Goal: Information Seeking & Learning: Learn about a topic

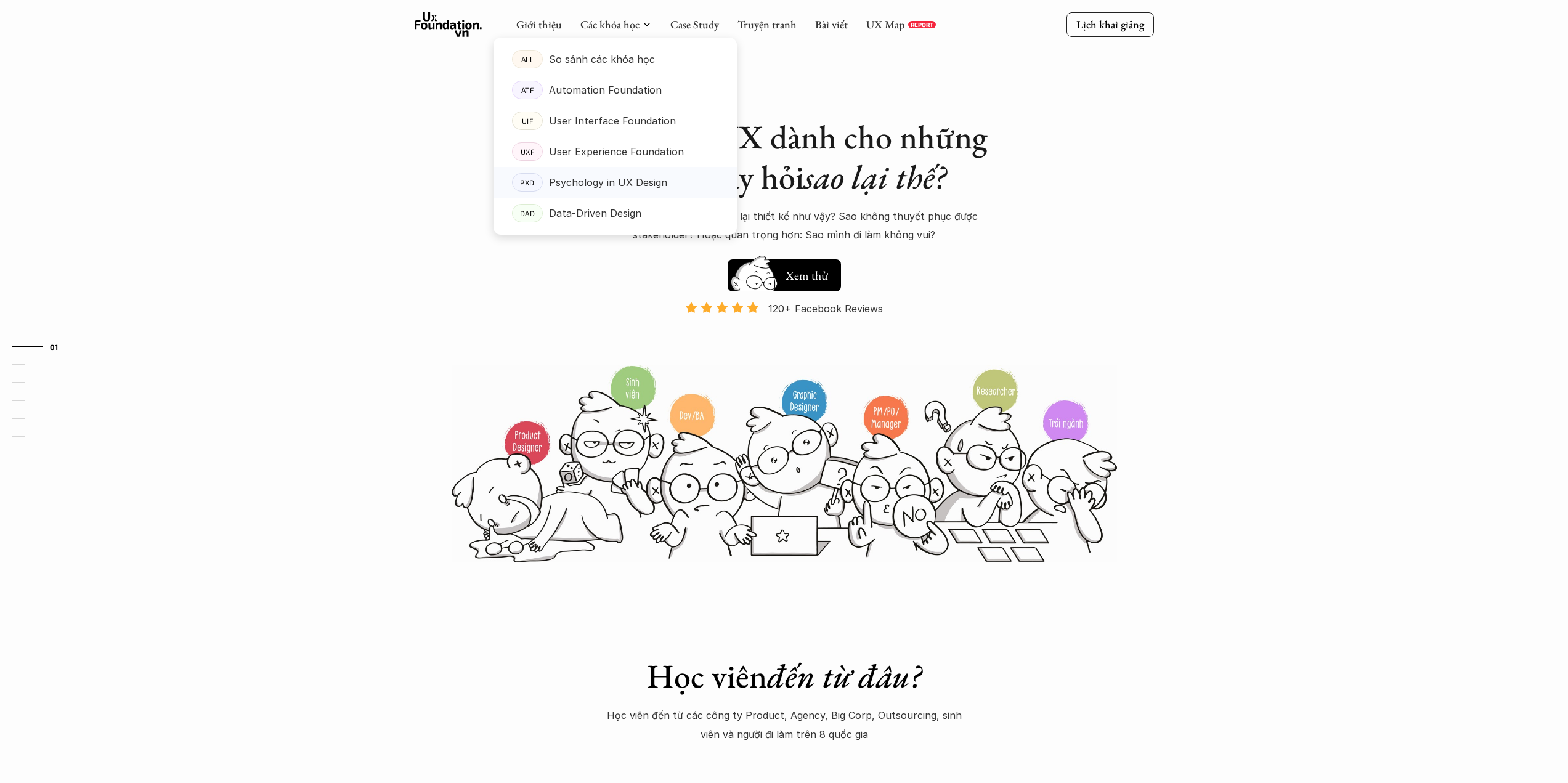
click at [610, 185] on p "Psychology in UX Design" at bounding box center [608, 182] width 118 height 18
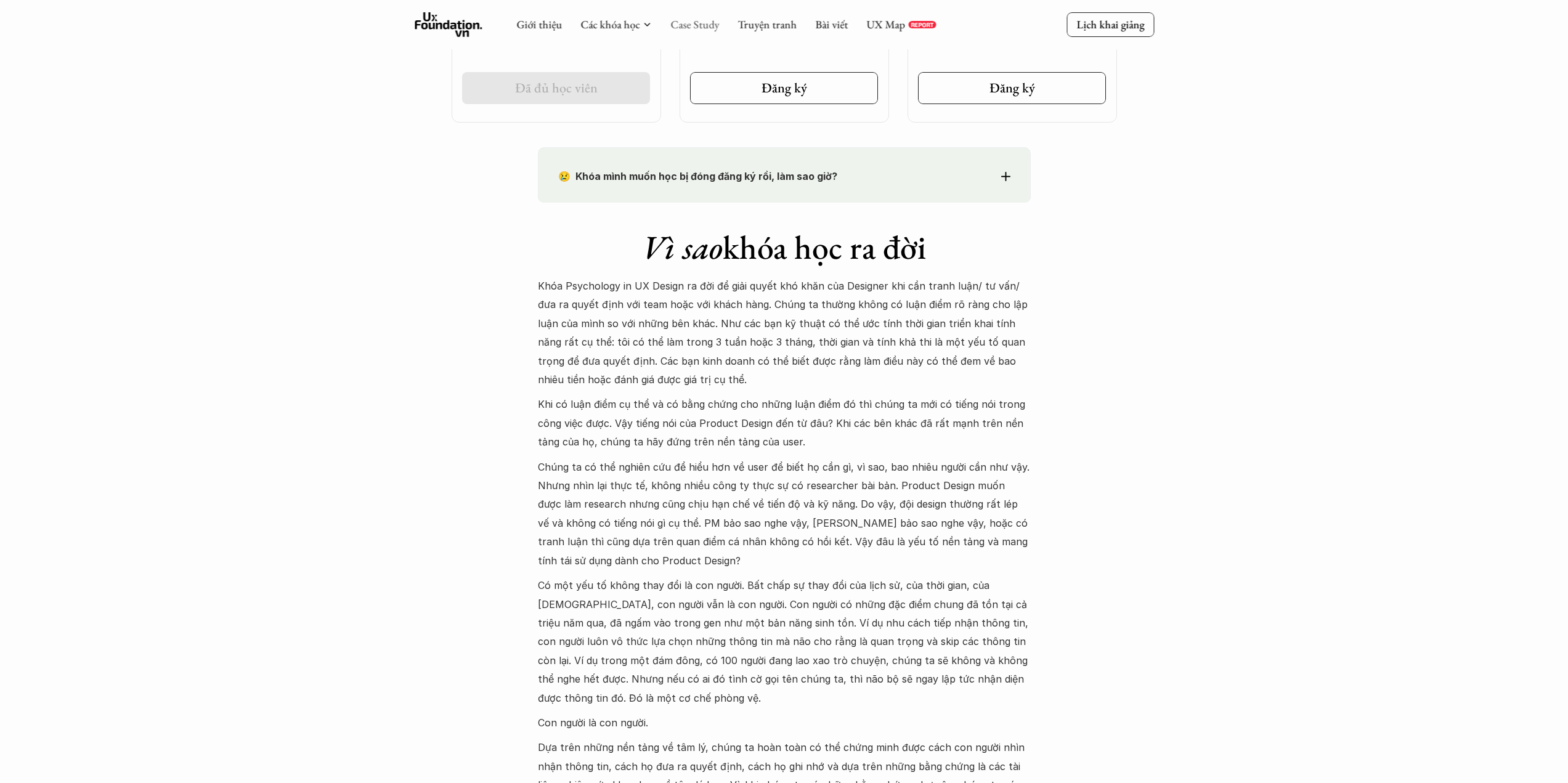
scroll to position [863, 0]
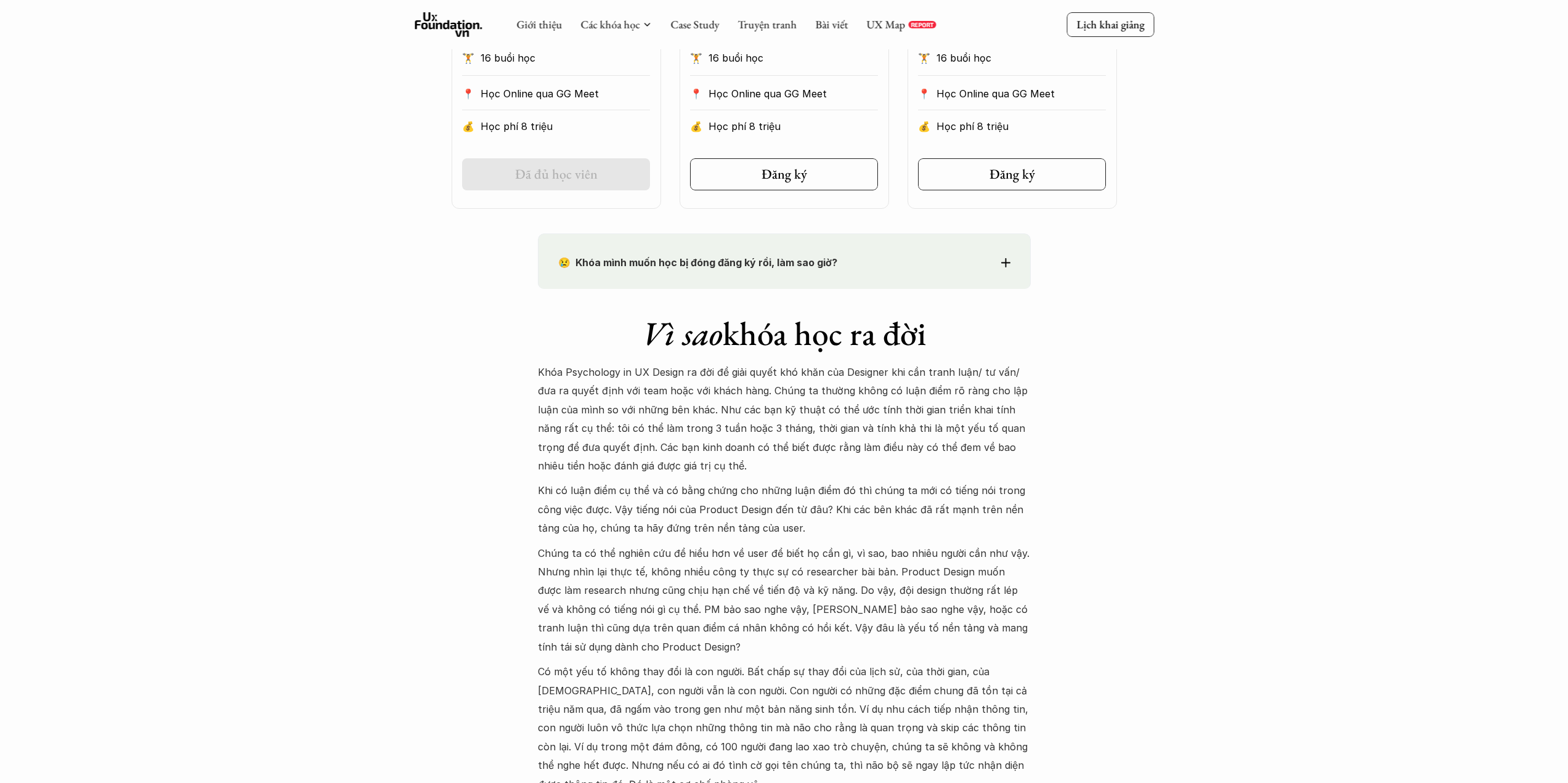
drag, startPoint x: 706, startPoint y: 28, endPoint x: 793, endPoint y: 94, distance: 109.2
click at [706, 28] on link "Case Study" at bounding box center [694, 24] width 48 height 14
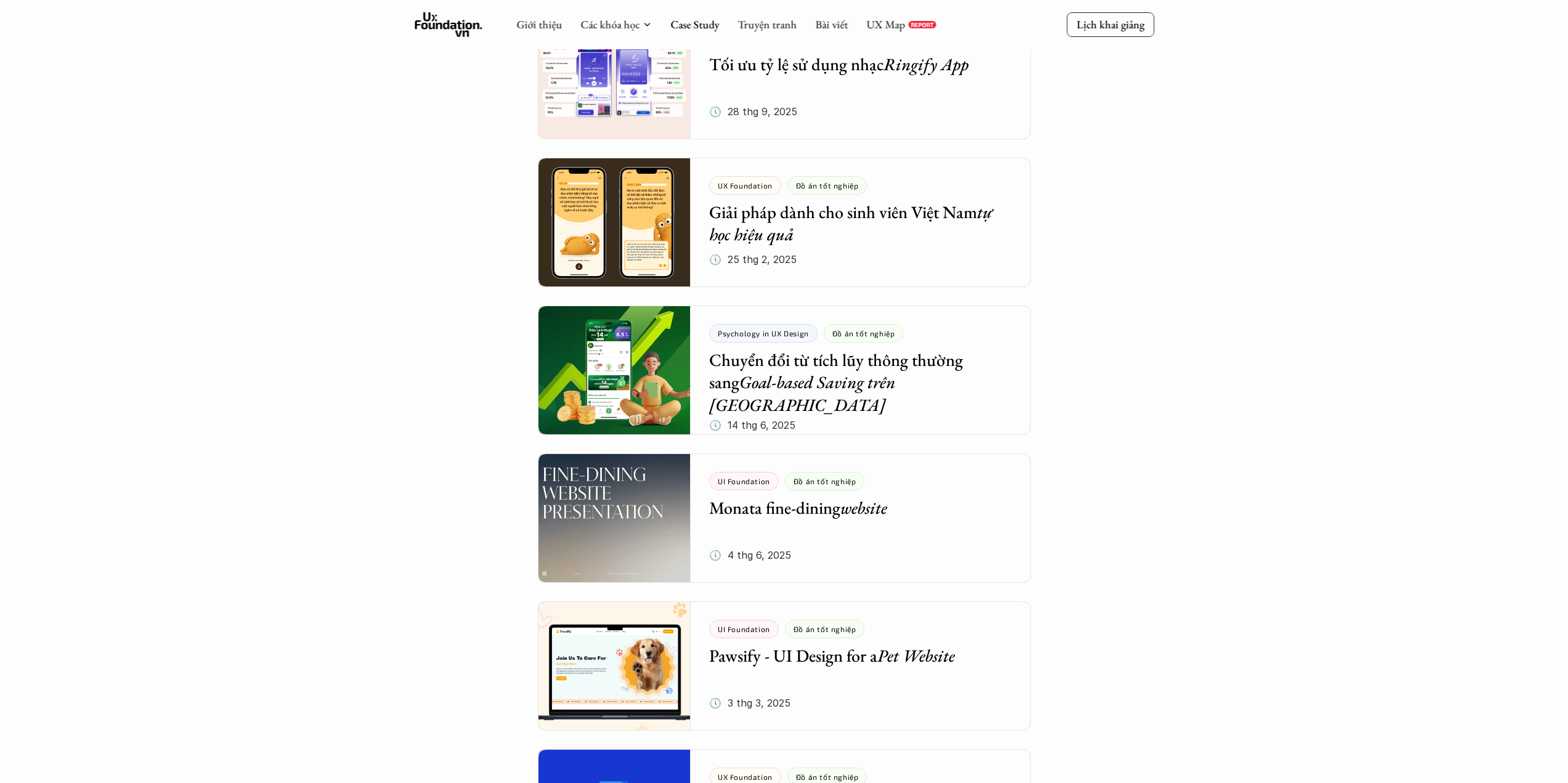
scroll to position [678, 0]
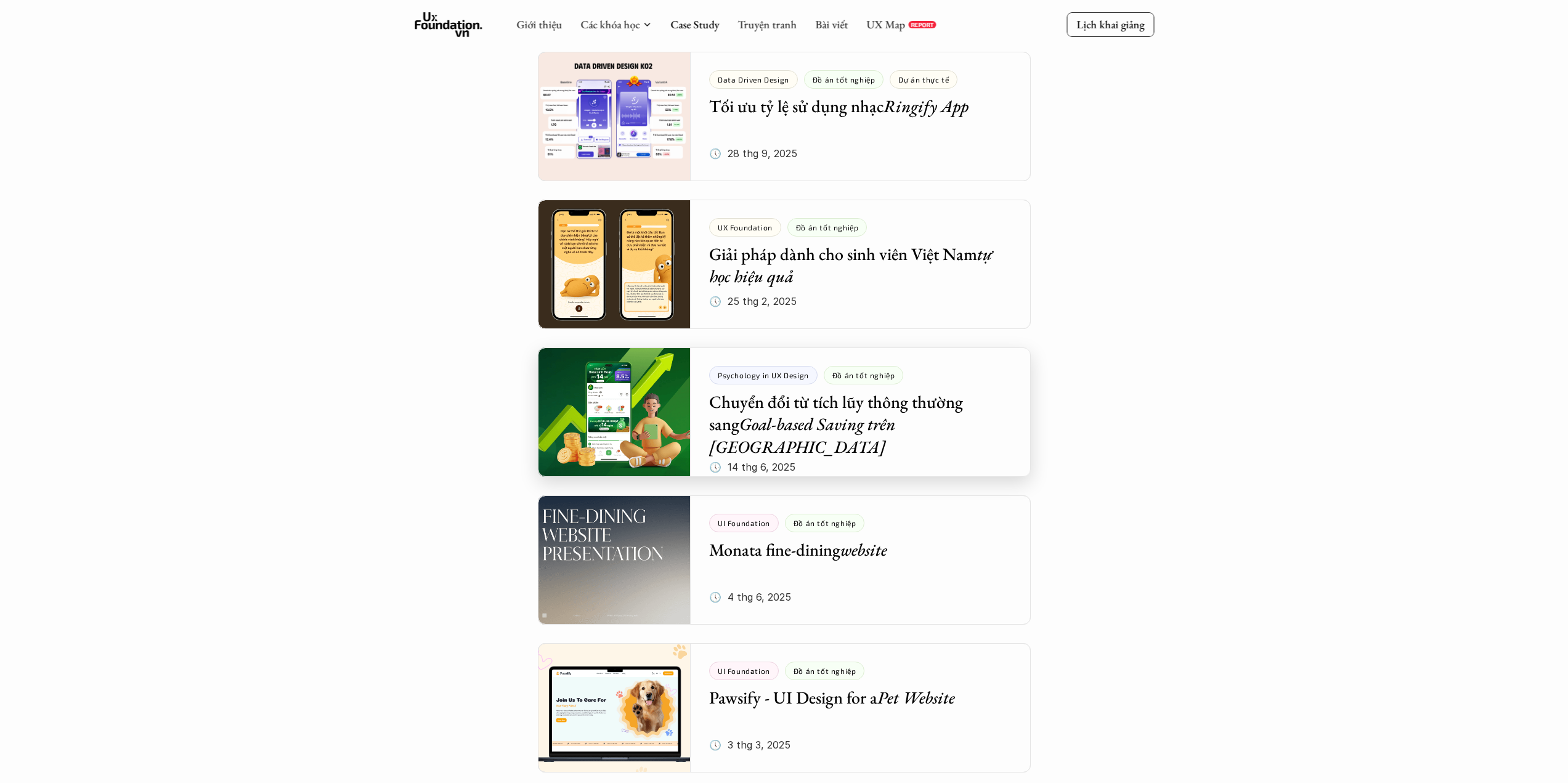
click at [792, 405] on div at bounding box center [784, 412] width 493 height 129
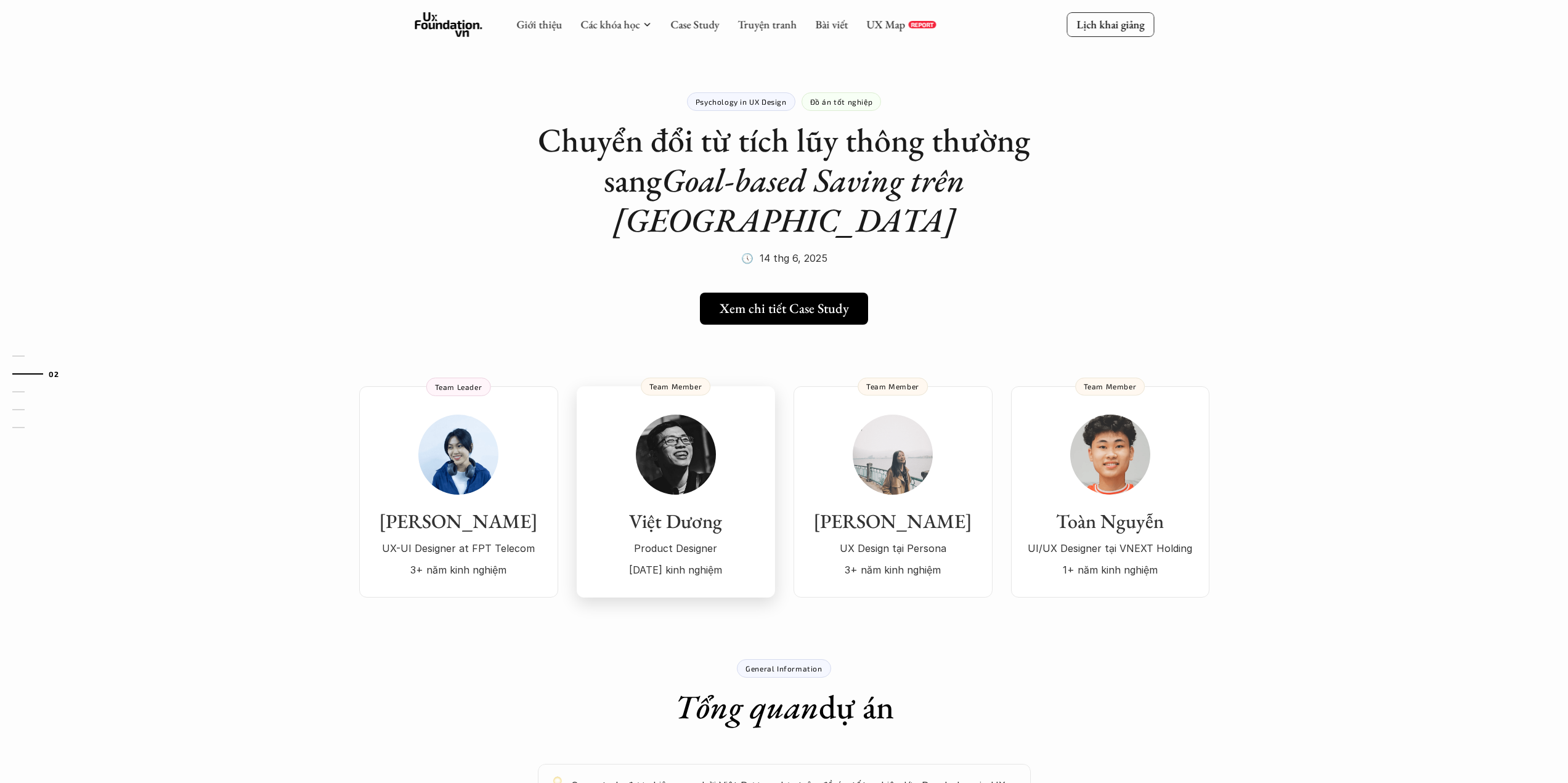
click at [663, 445] on img at bounding box center [676, 455] width 80 height 80
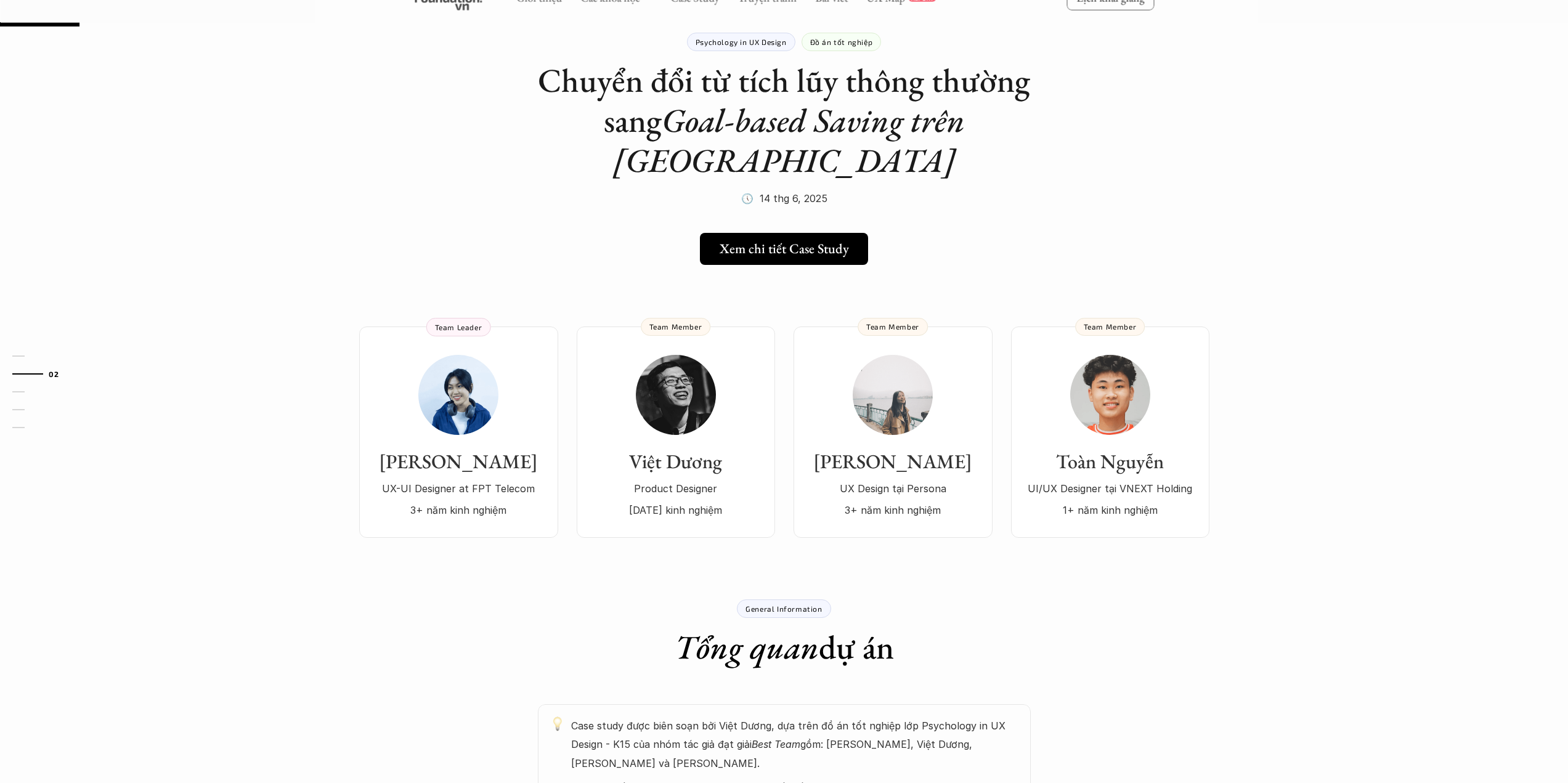
scroll to position [61, 0]
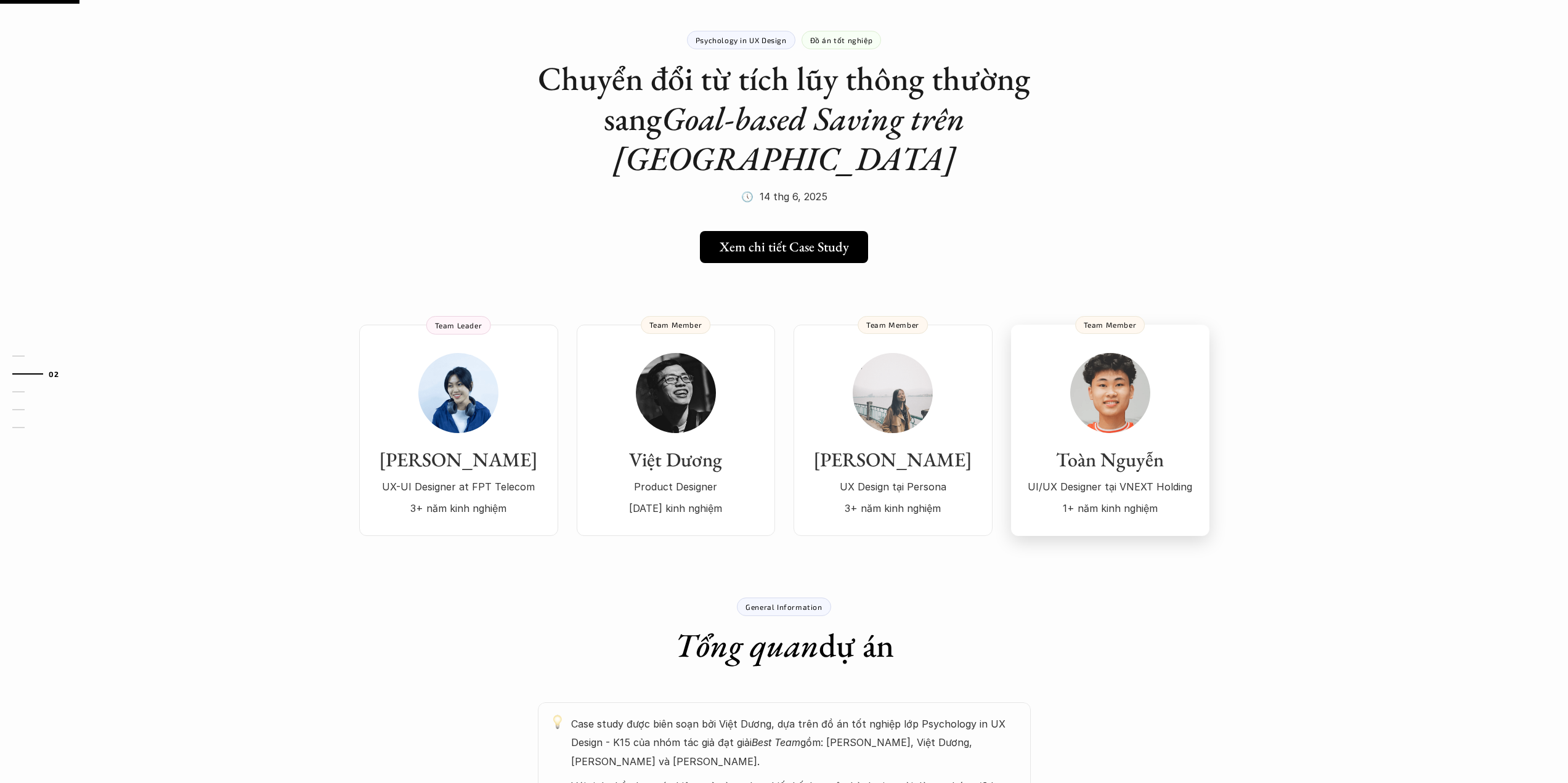
click at [1096, 358] on img at bounding box center [1110, 393] width 80 height 80
click at [504, 388] on div "[PERSON_NAME] UX-UI Designer at FPT Telecom 3+ năm kinh nghiệm" at bounding box center [459, 435] width 174 height 164
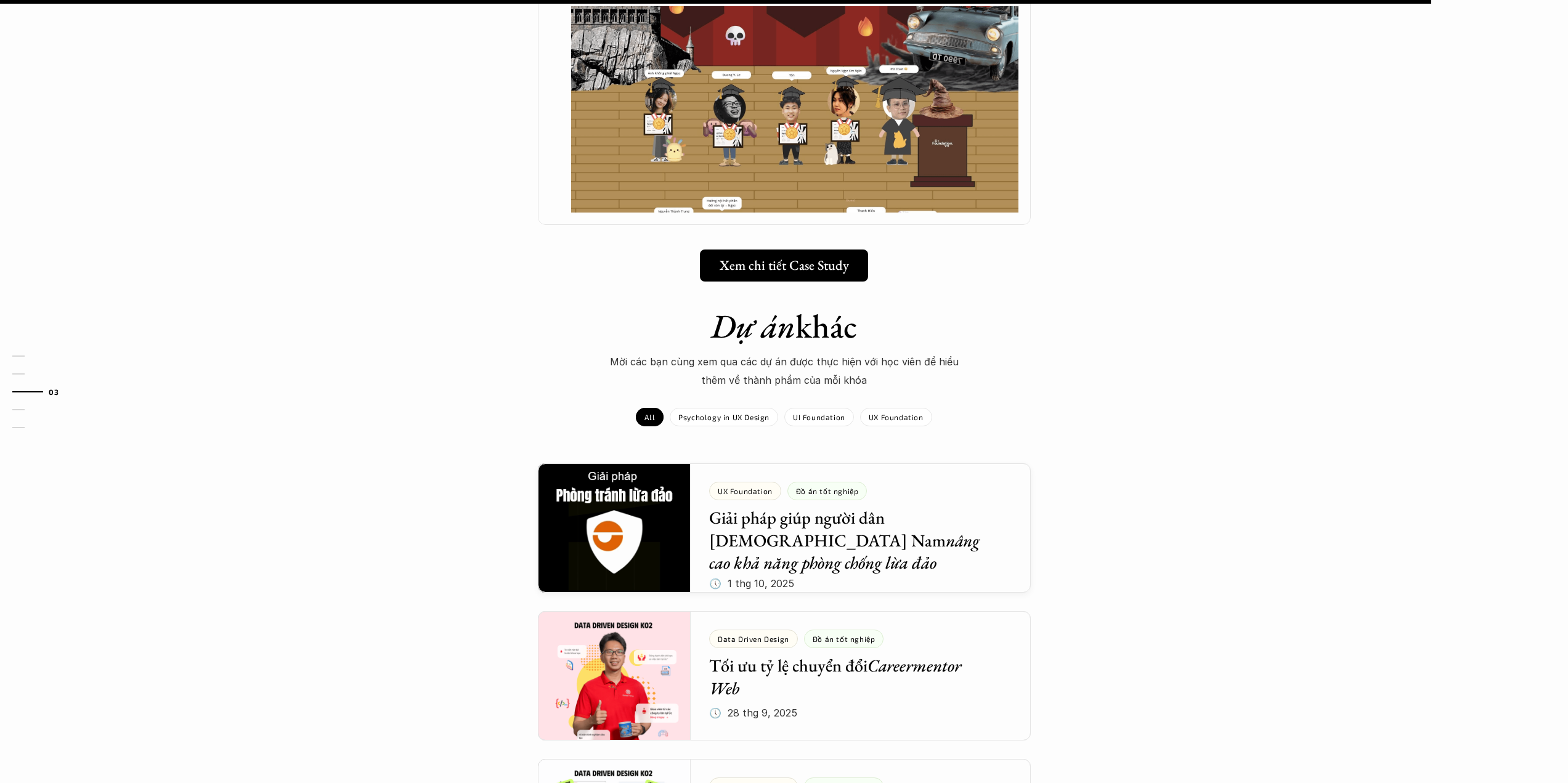
scroll to position [1109, 0]
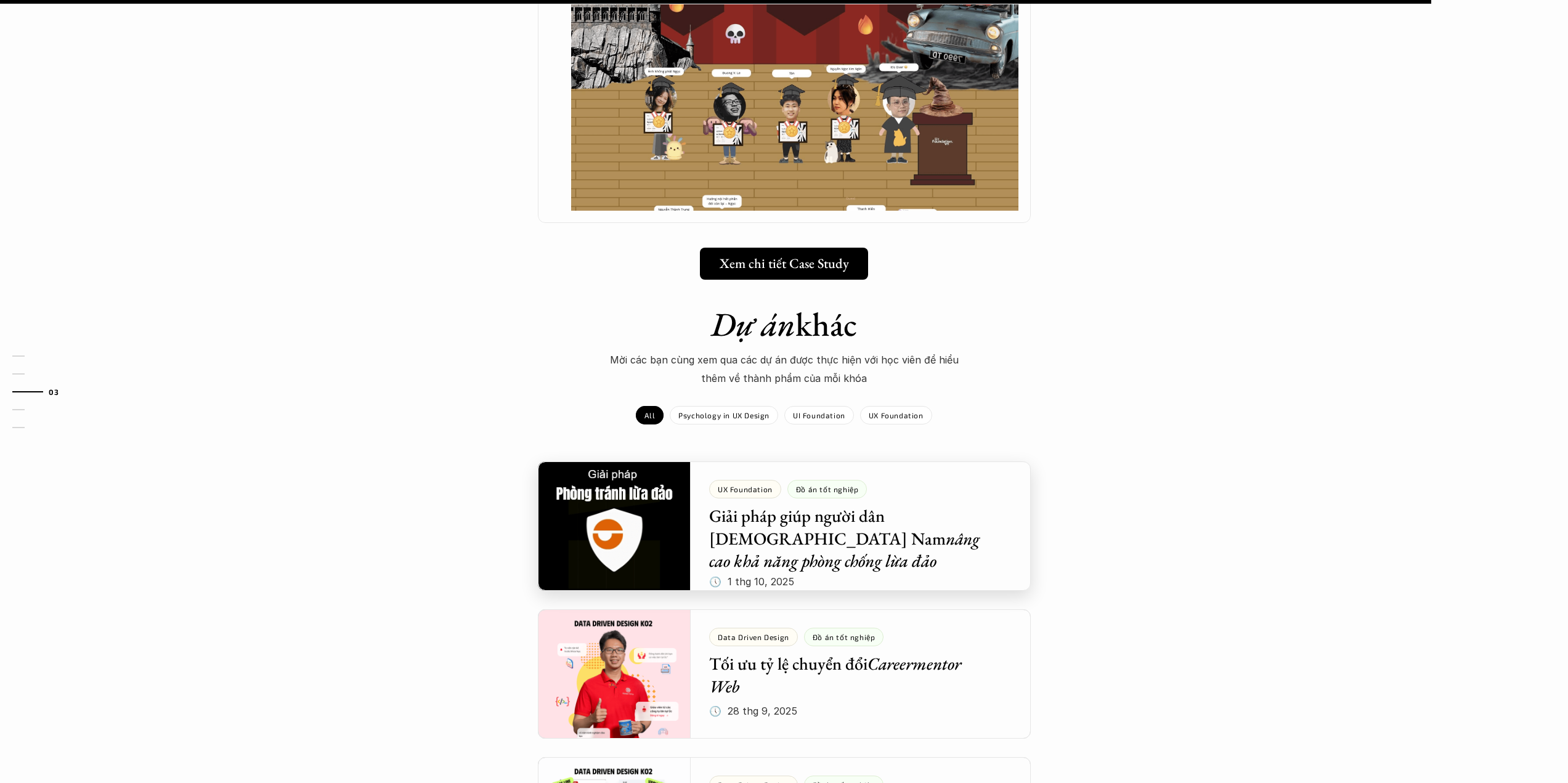
click at [630, 479] on div at bounding box center [784, 526] width 493 height 129
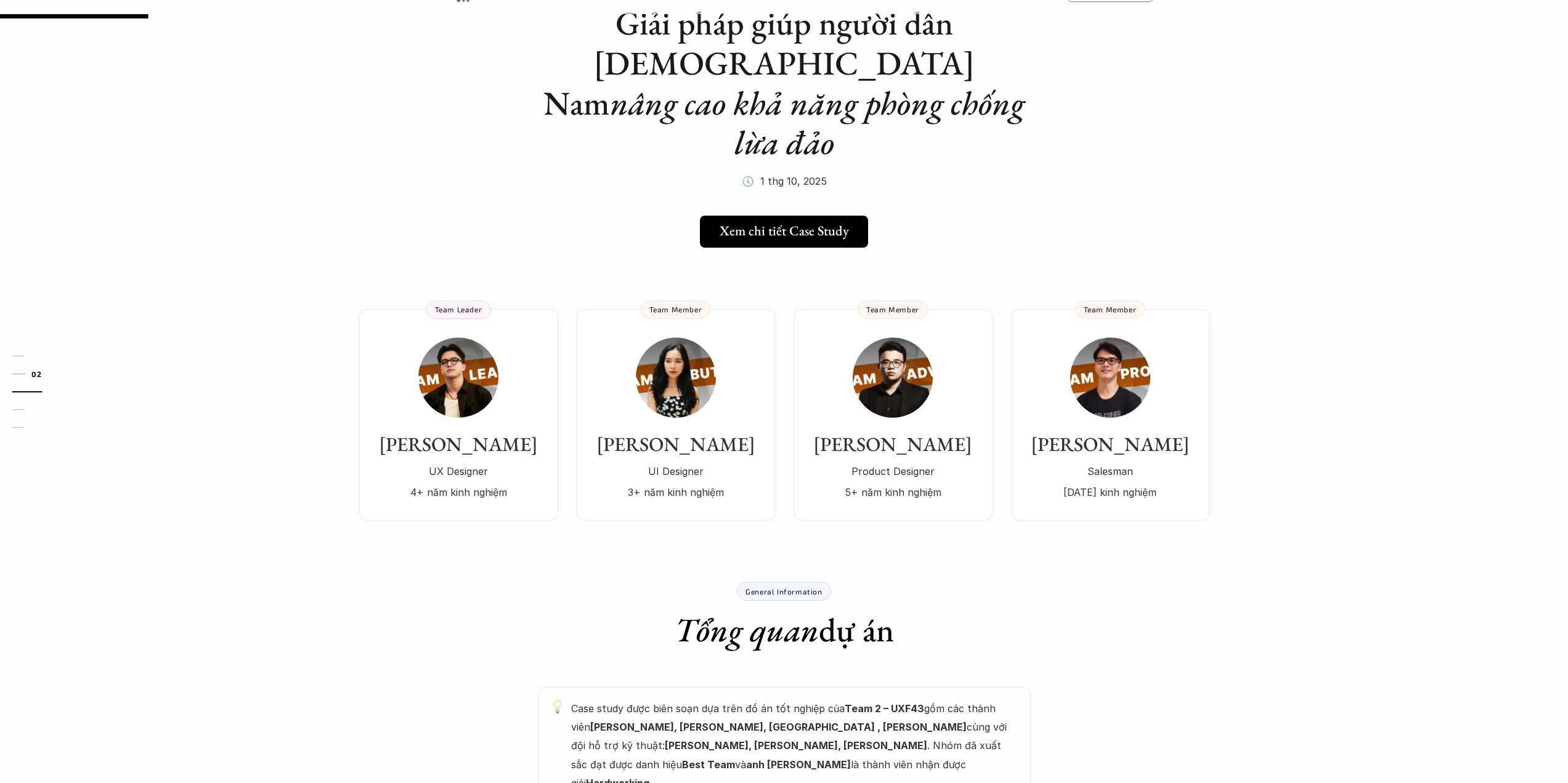
scroll to position [61, 0]
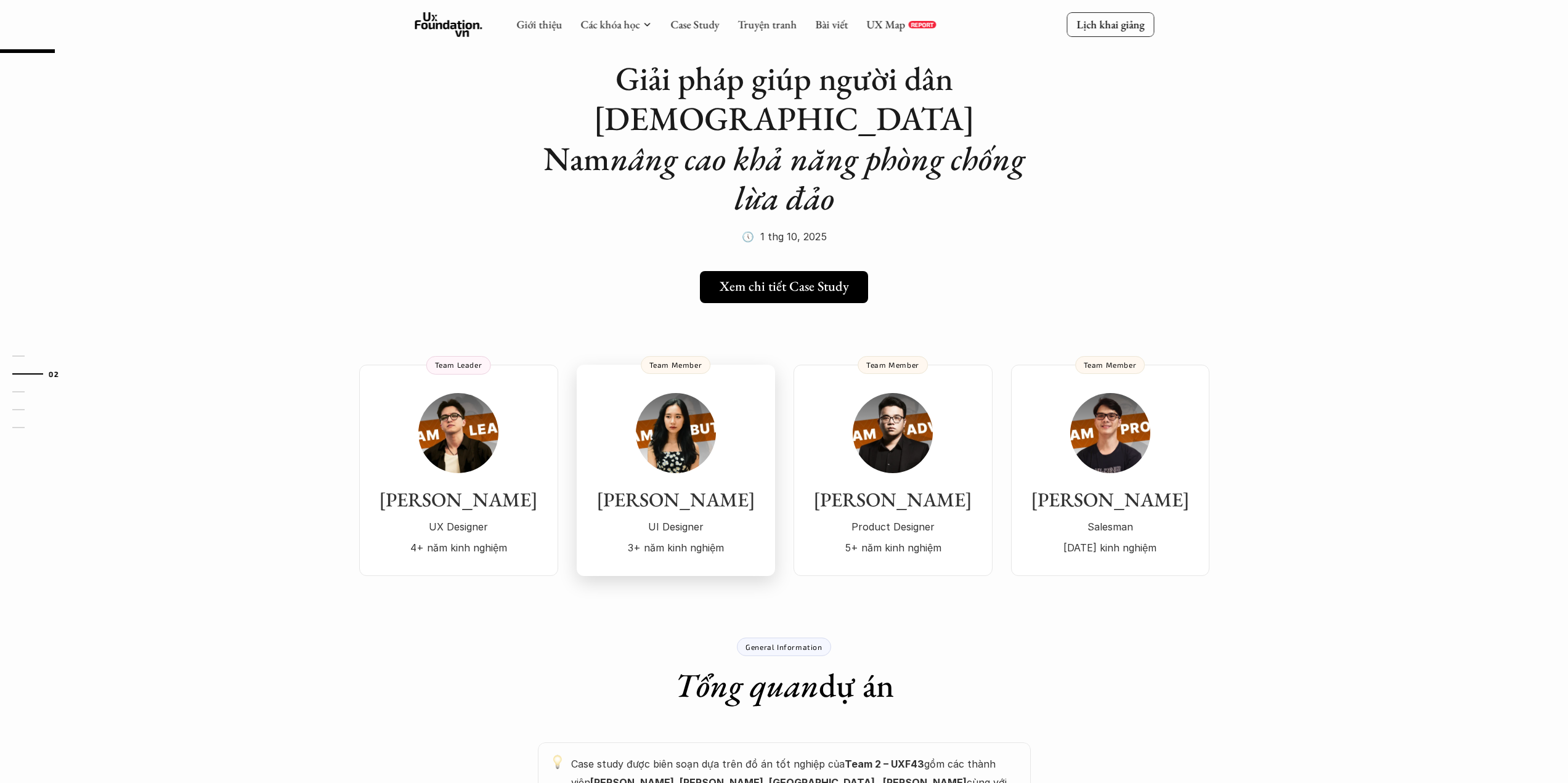
click at [684, 404] on img at bounding box center [676, 433] width 80 height 80
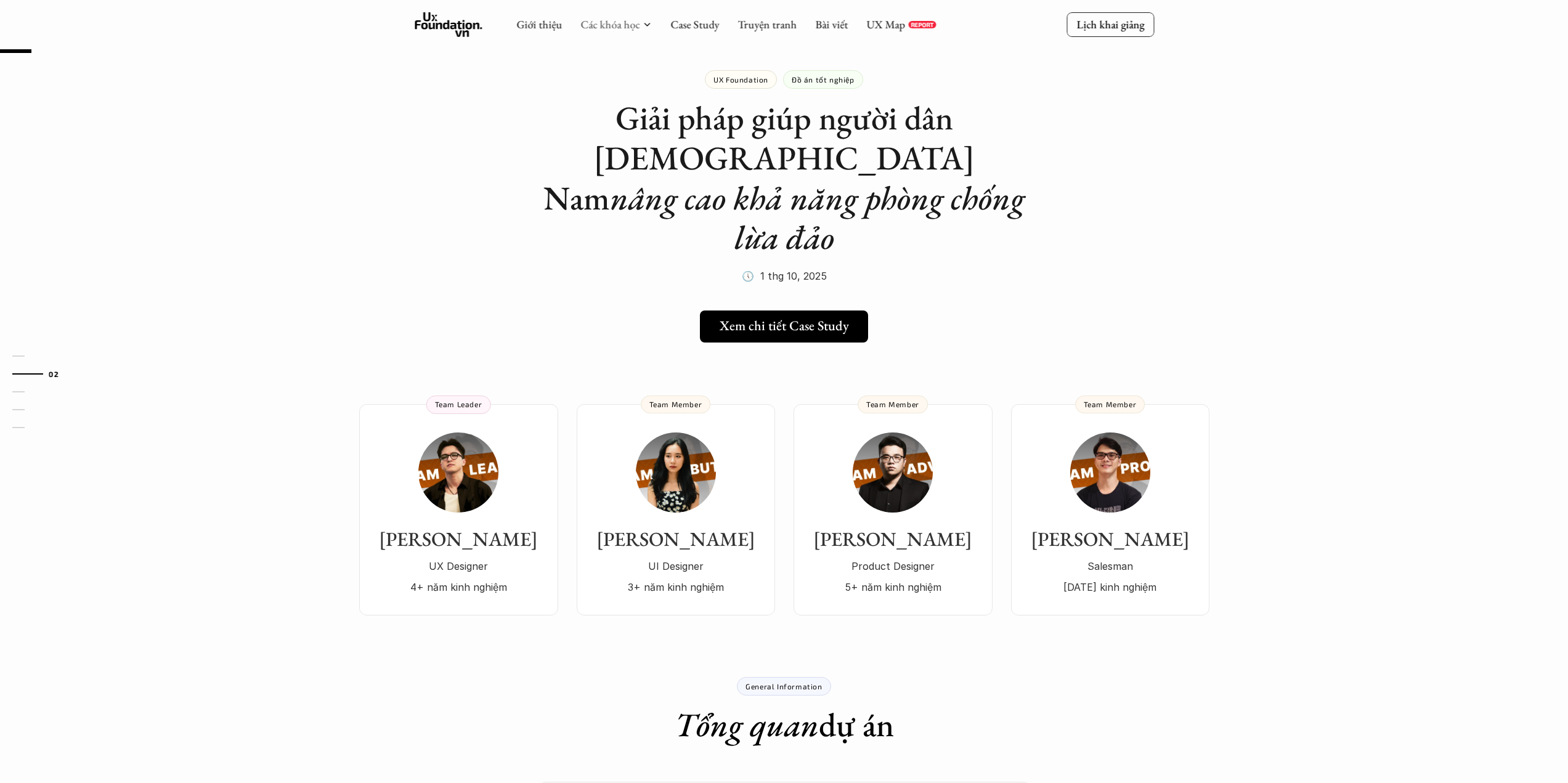
scroll to position [0, 0]
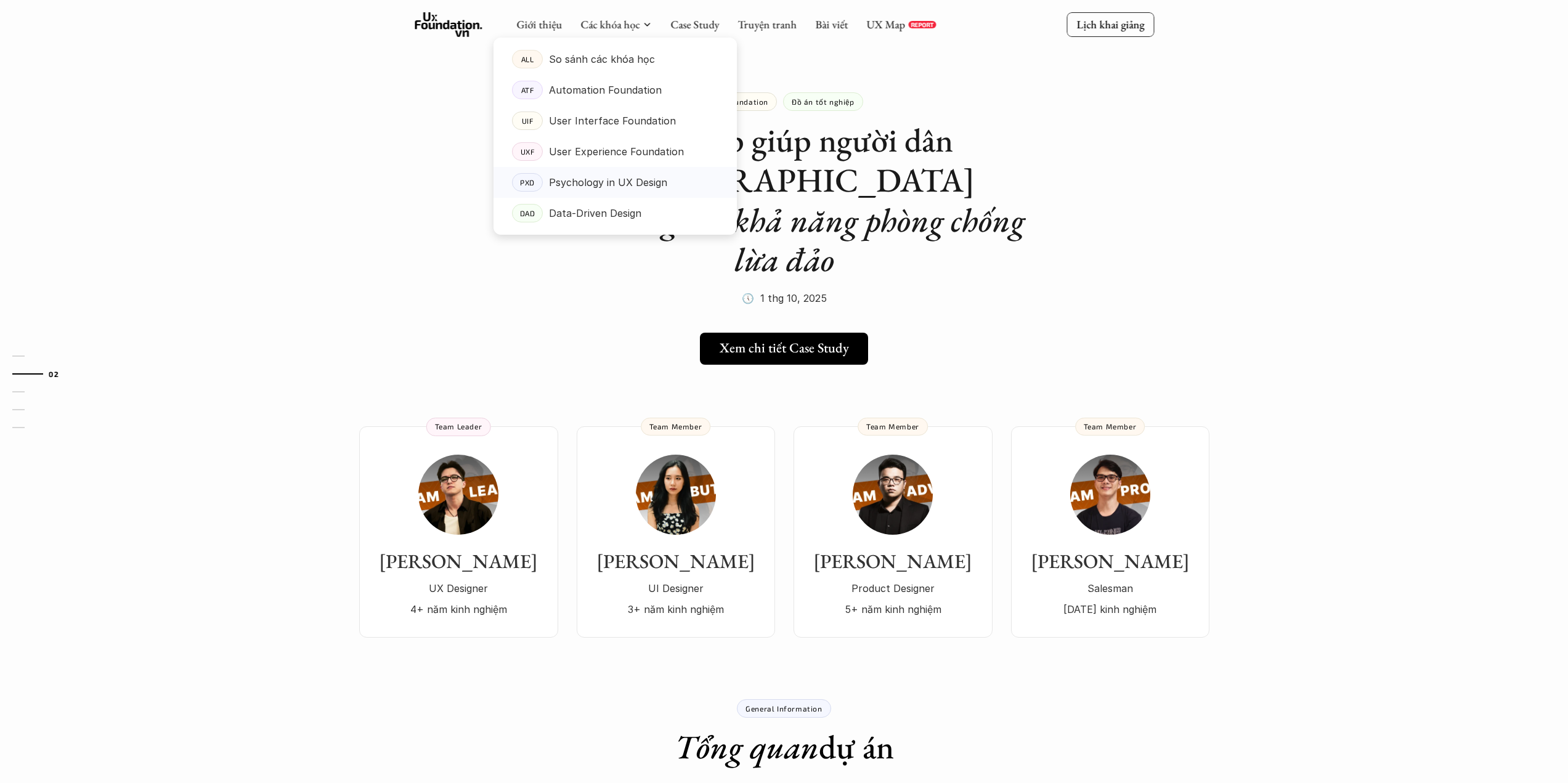
click at [597, 187] on p "Psychology in UX Design" at bounding box center [608, 182] width 118 height 18
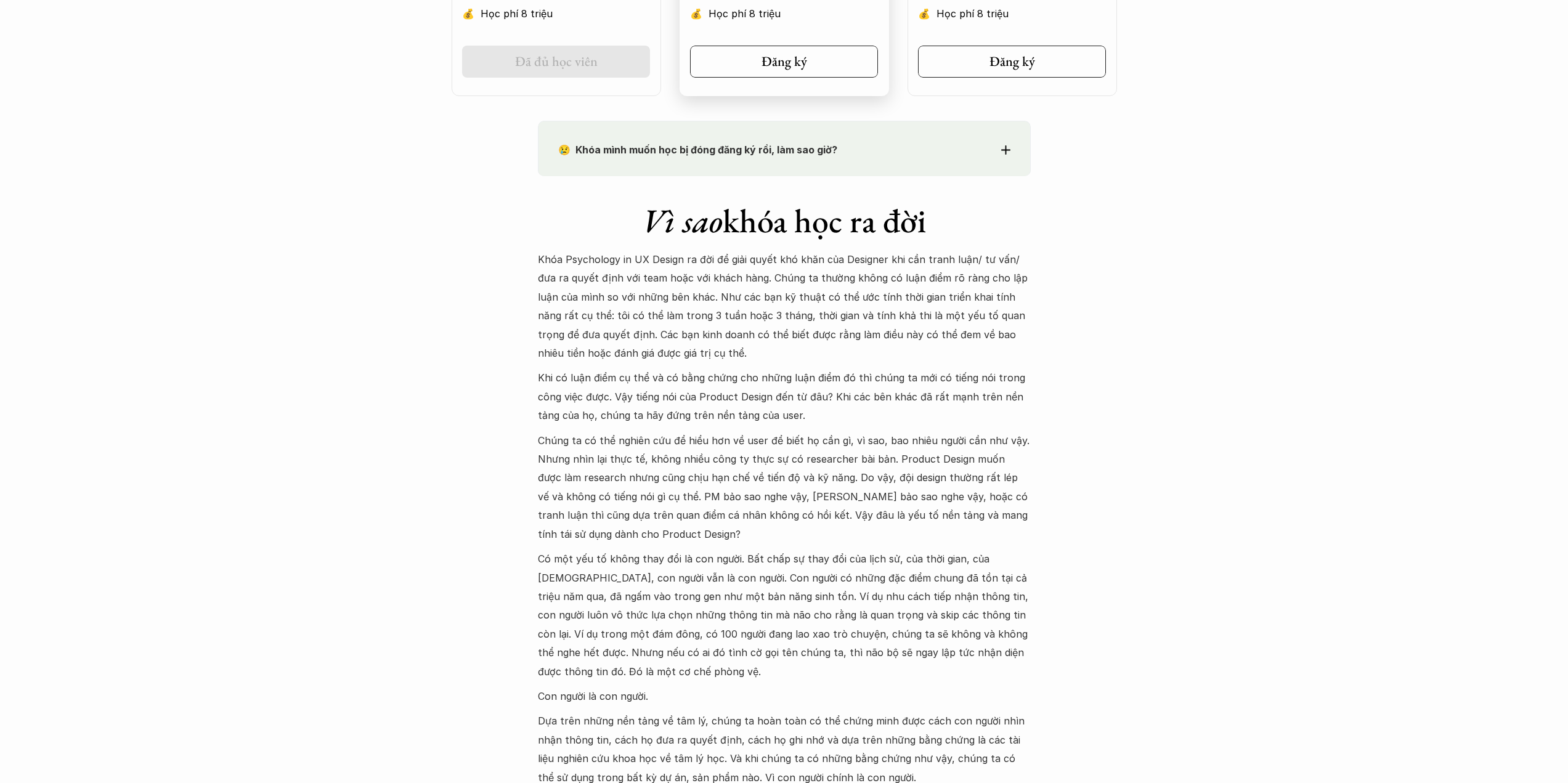
scroll to position [986, 0]
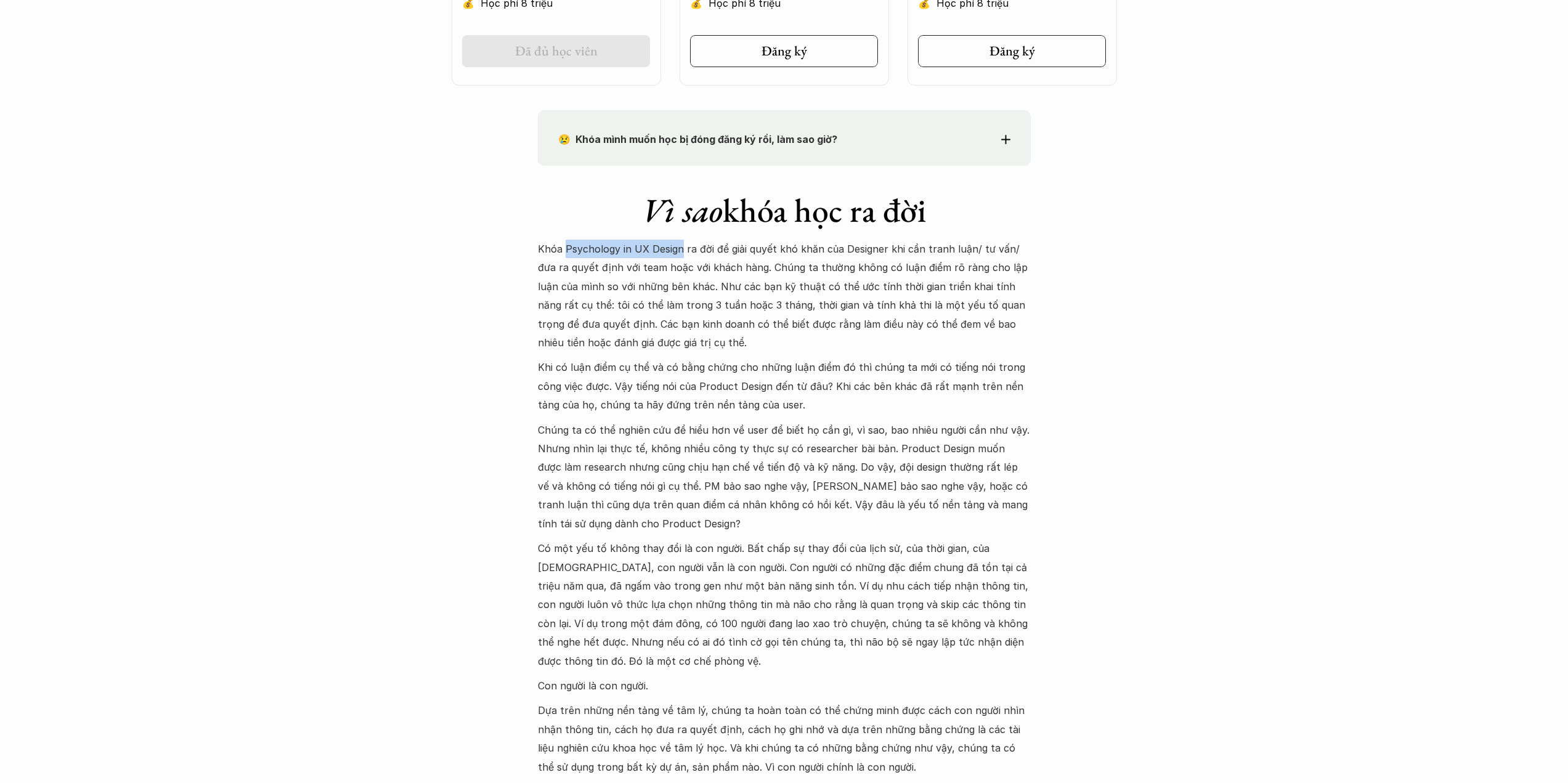
drag, startPoint x: 679, startPoint y: 245, endPoint x: 568, endPoint y: 238, distance: 111.2
click at [568, 238] on div "Vì sao khóa học ra đời Khóa Psychology in UX Design ra đời để giải quyết khó kh…" at bounding box center [784, 493] width 493 height 654
copy p "sychology in UX Design"
drag, startPoint x: 273, startPoint y: 184, endPoint x: 274, endPoint y: 178, distance: 6.1
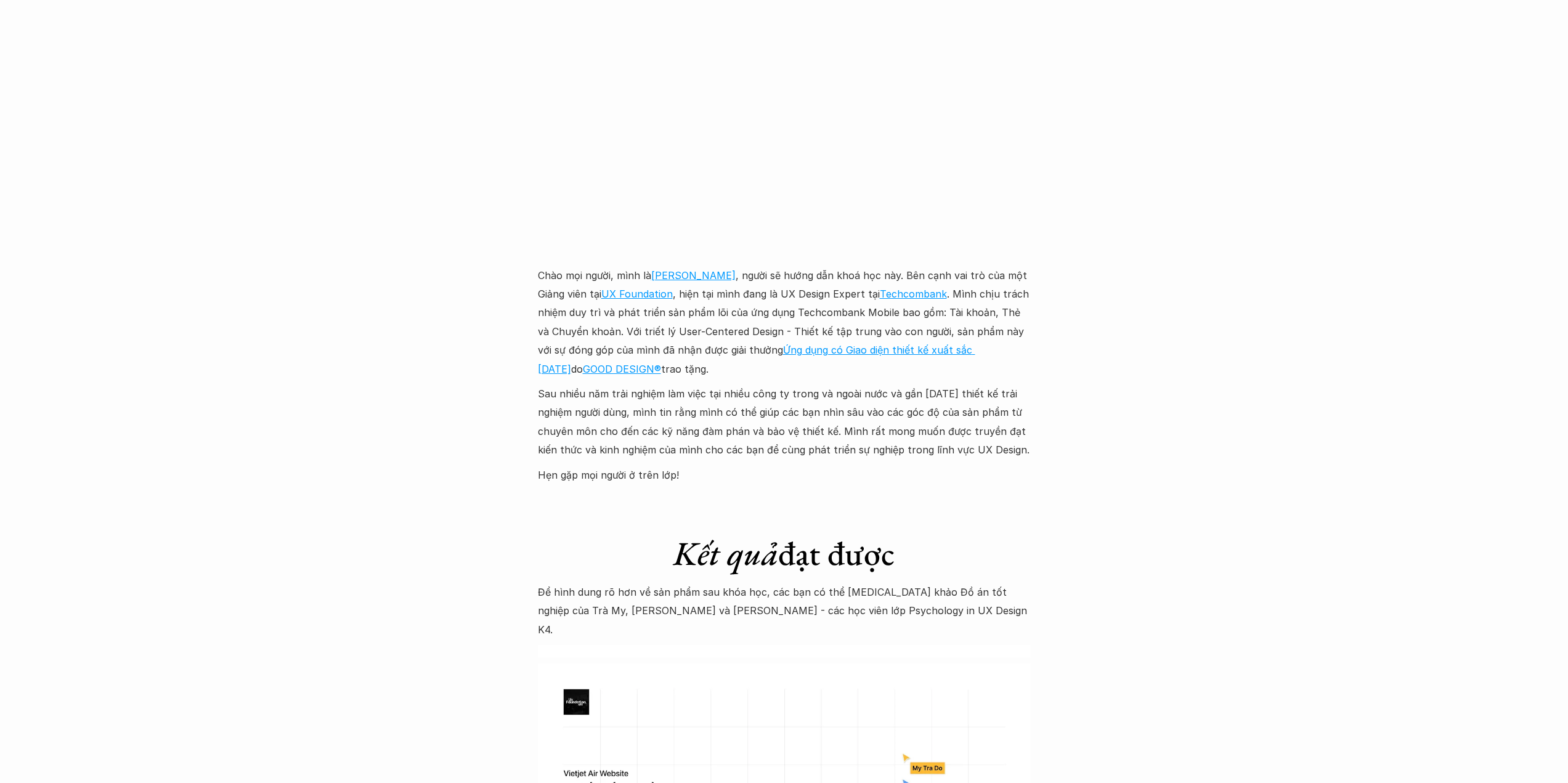
scroll to position [3327, 0]
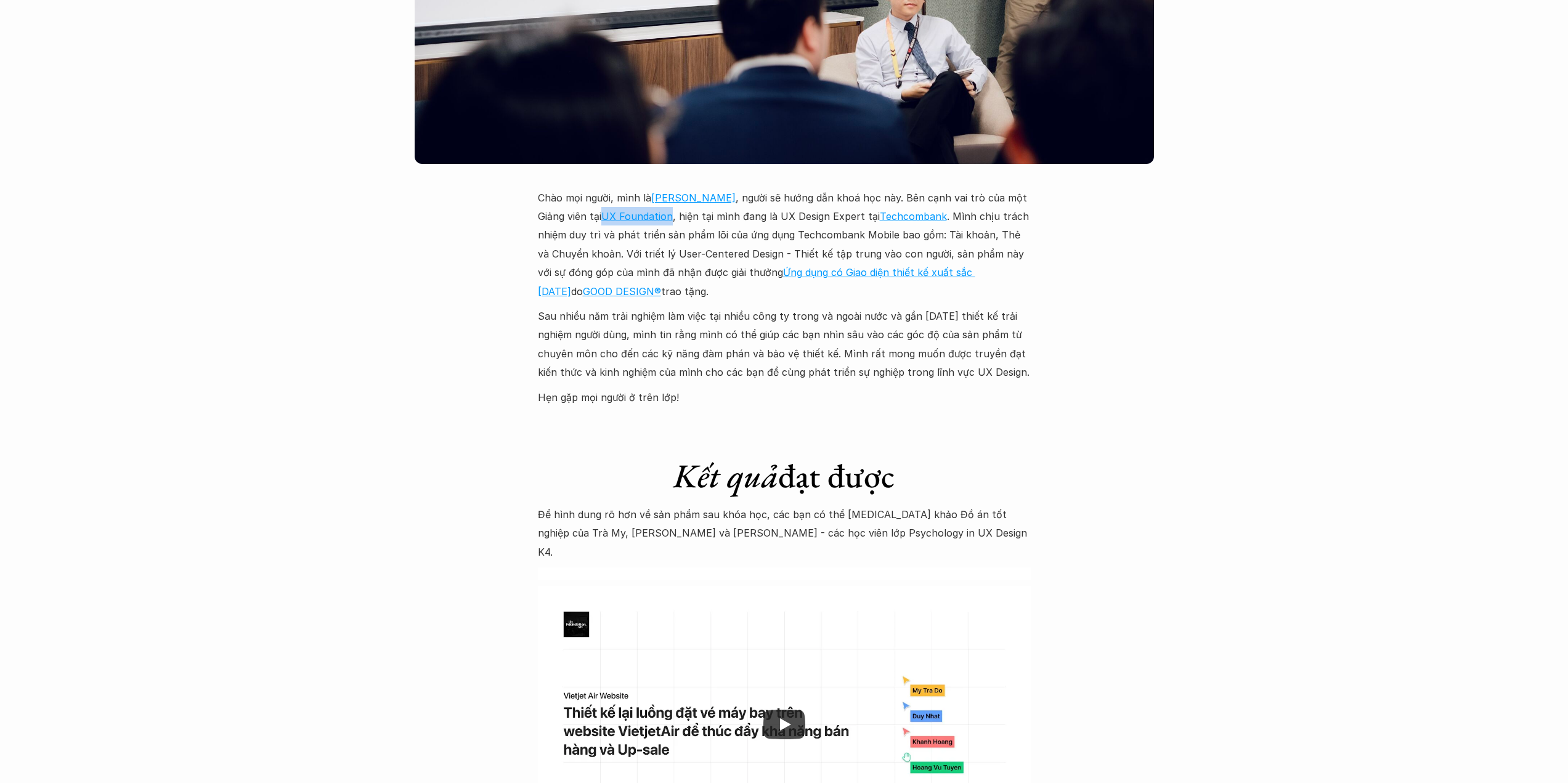
drag, startPoint x: 672, startPoint y: 193, endPoint x: 606, endPoint y: 189, distance: 66.1
click at [606, 189] on p "Chào mọi người, mình là [PERSON_NAME] , người sẽ hướng dẫn khoá học này. Bên cạ…" at bounding box center [784, 245] width 493 height 112
copy link "UX Foundation"
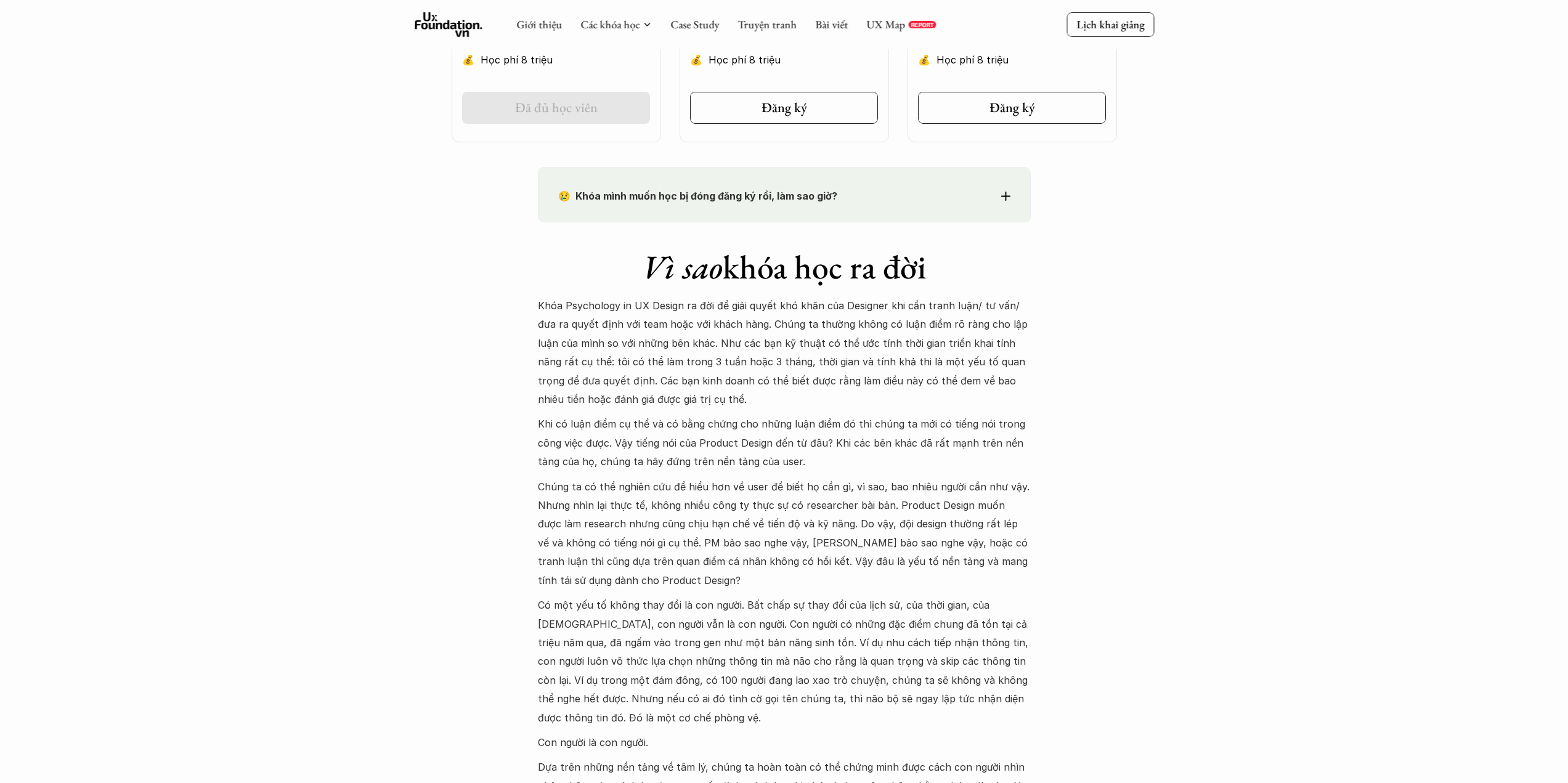
scroll to position [925, 0]
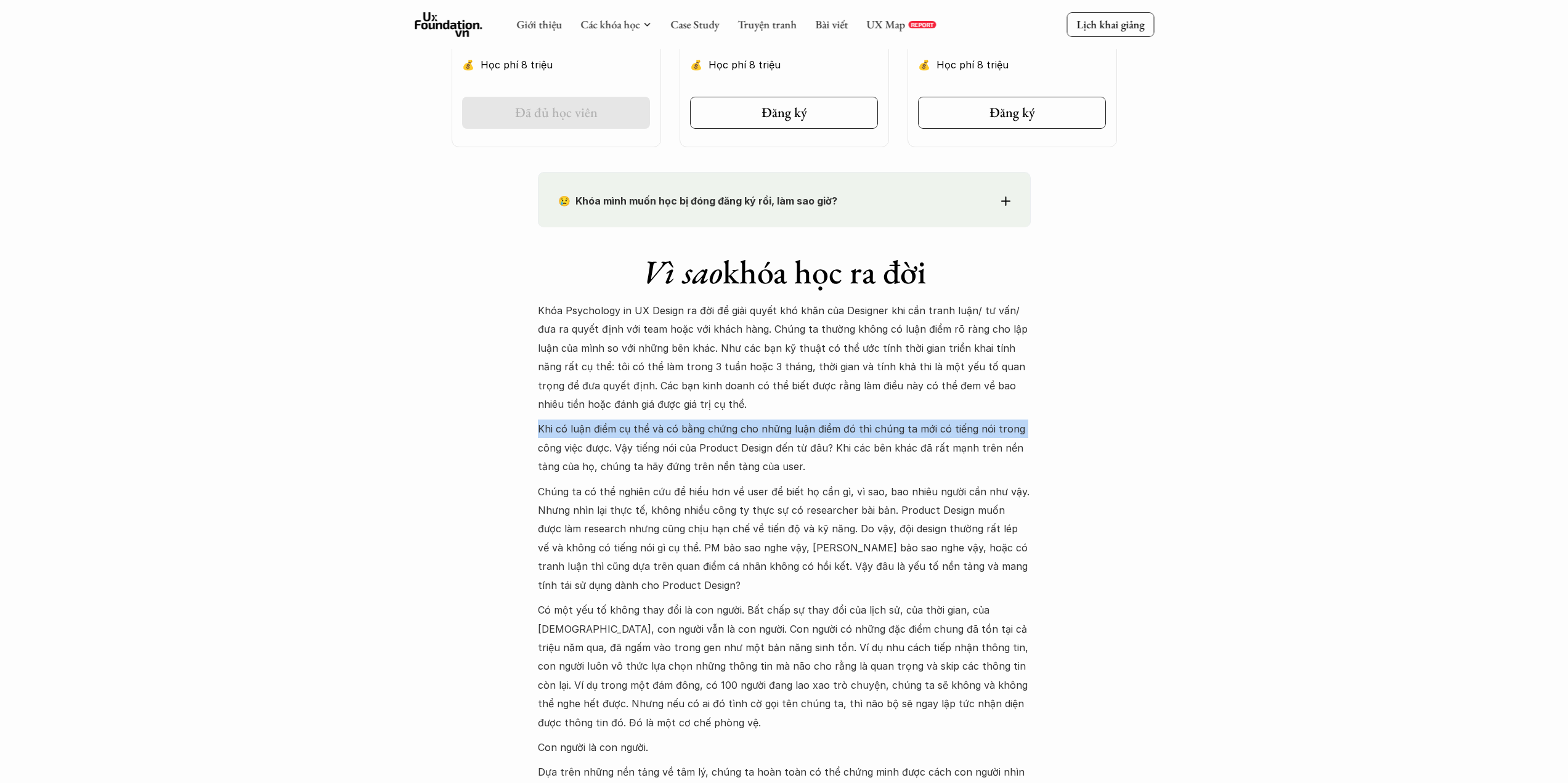
drag, startPoint x: 541, startPoint y: 429, endPoint x: 1050, endPoint y: 424, distance: 509.0
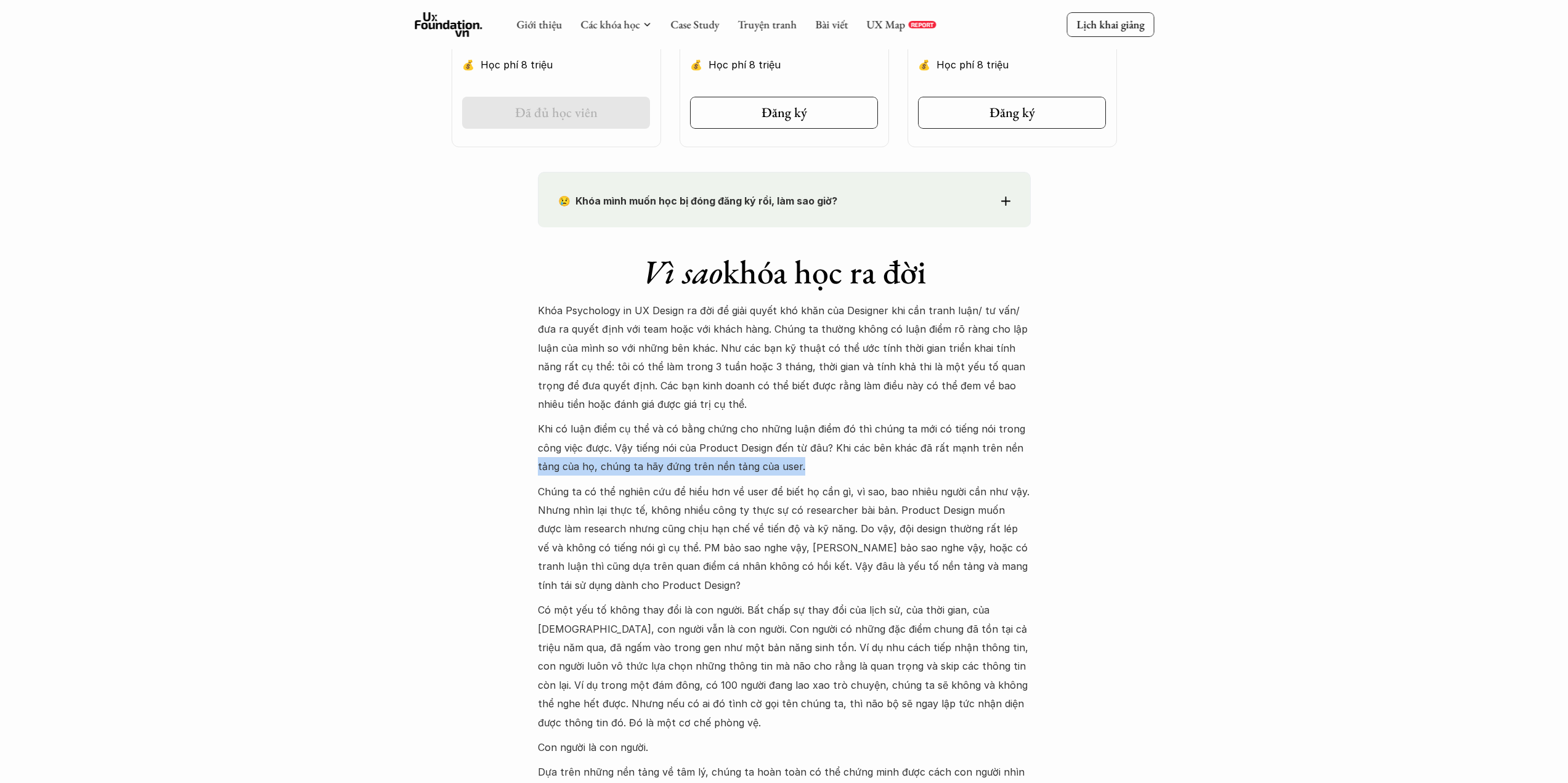
drag, startPoint x: 1015, startPoint y: 459, endPoint x: 475, endPoint y: 463, distance: 540.0
drag, startPoint x: 535, startPoint y: 443, endPoint x: 1105, endPoint y: 438, distance: 570.0
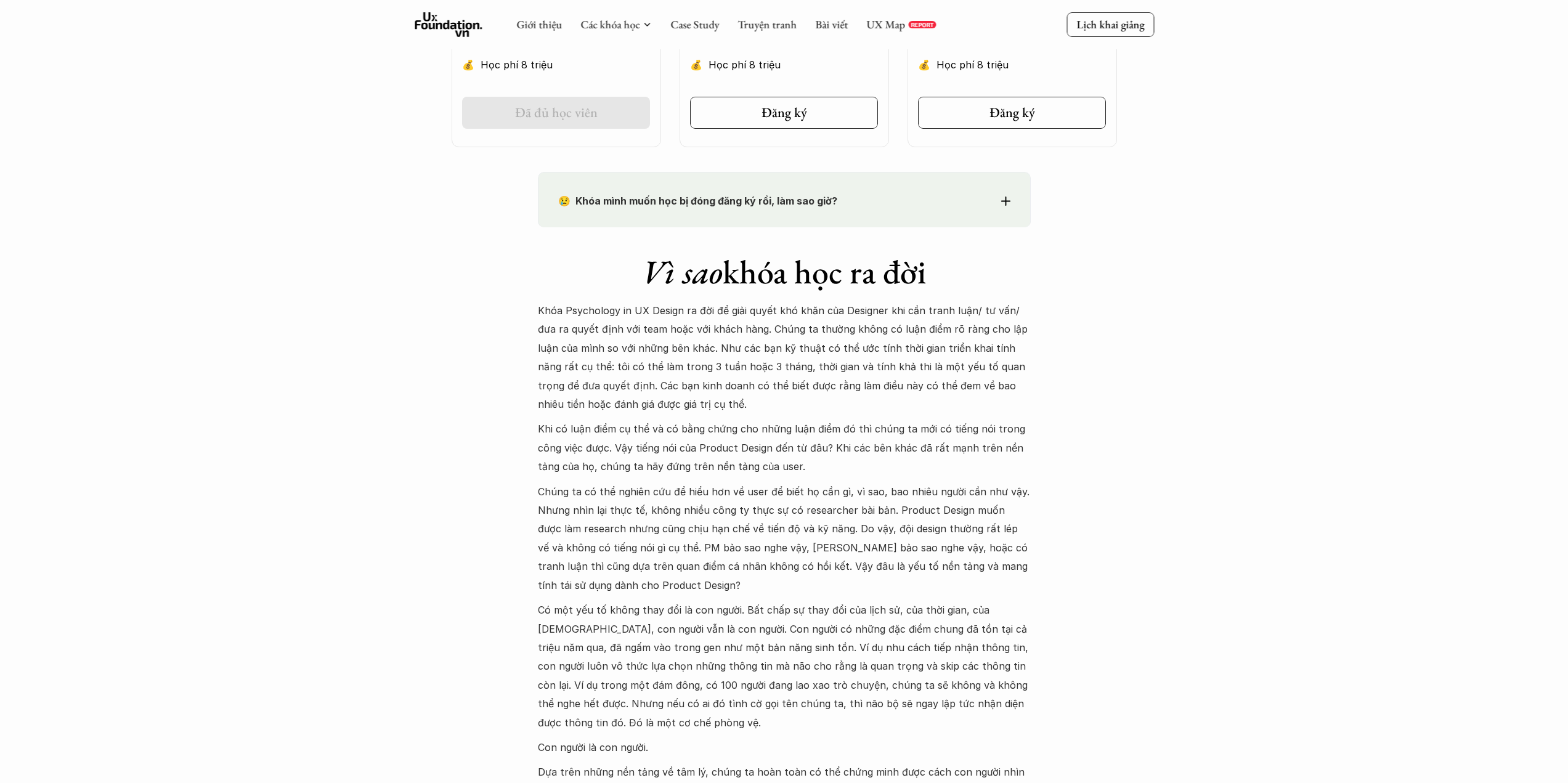
drag, startPoint x: 1075, startPoint y: 469, endPoint x: 993, endPoint y: 462, distance: 82.3
drag, startPoint x: 518, startPoint y: 485, endPoint x: 1176, endPoint y: 485, distance: 658.0
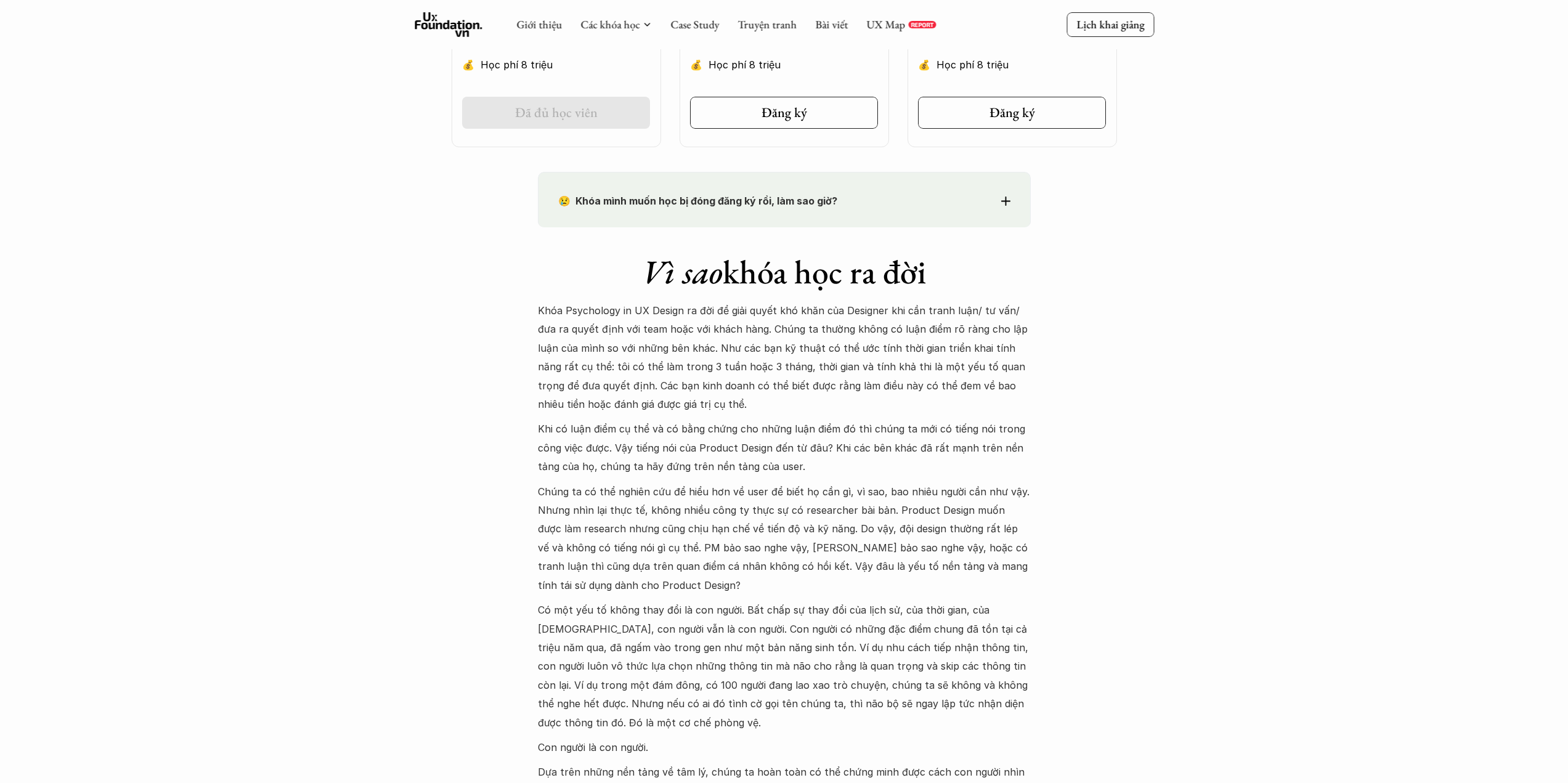
drag, startPoint x: 1043, startPoint y: 516, endPoint x: 398, endPoint y: 558, distance: 646.4
drag, startPoint x: 385, startPoint y: 567, endPoint x: 407, endPoint y: 569, distance: 22.1
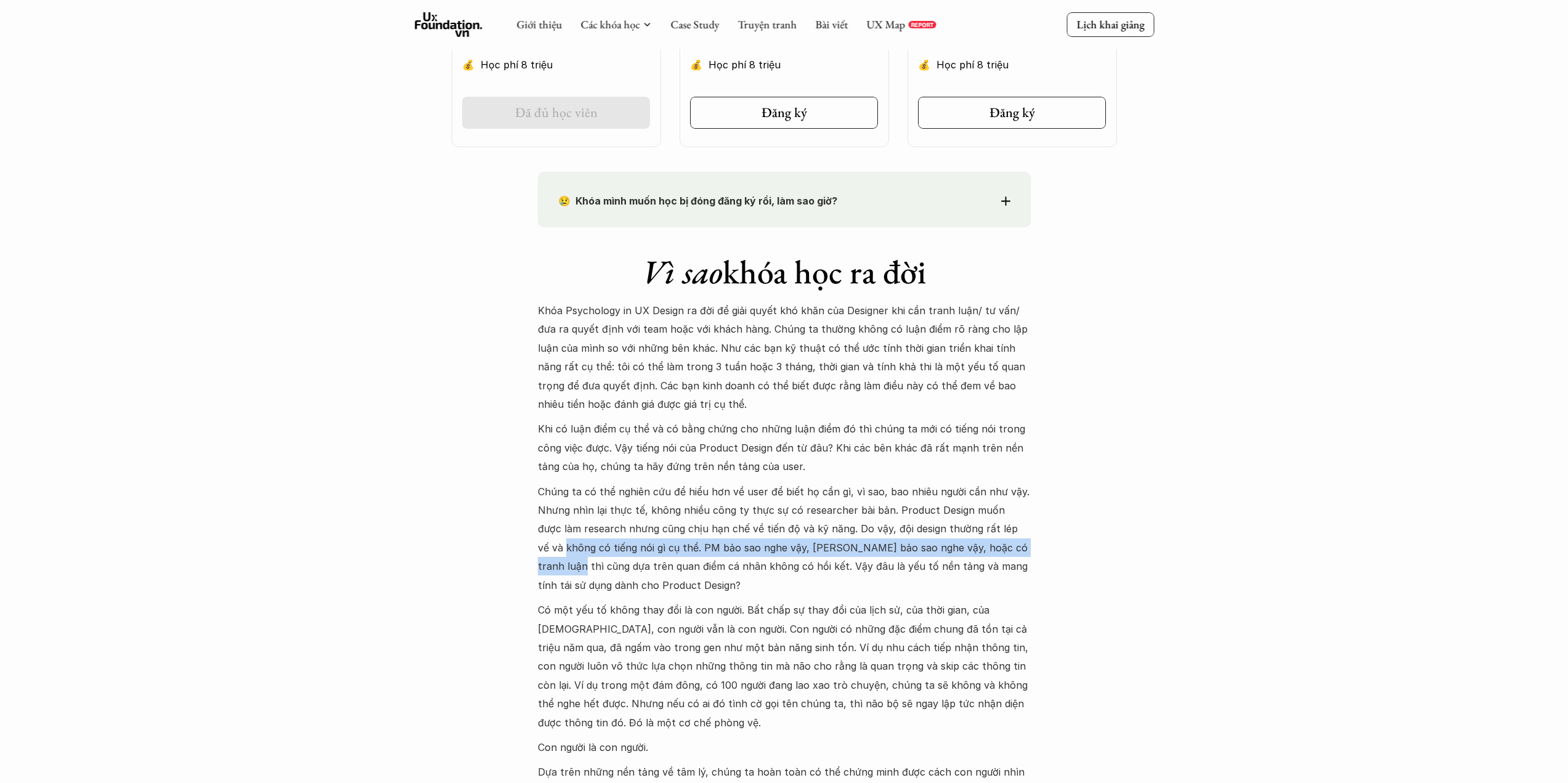
drag, startPoint x: 509, startPoint y: 554, endPoint x: 1048, endPoint y: 536, distance: 539.3
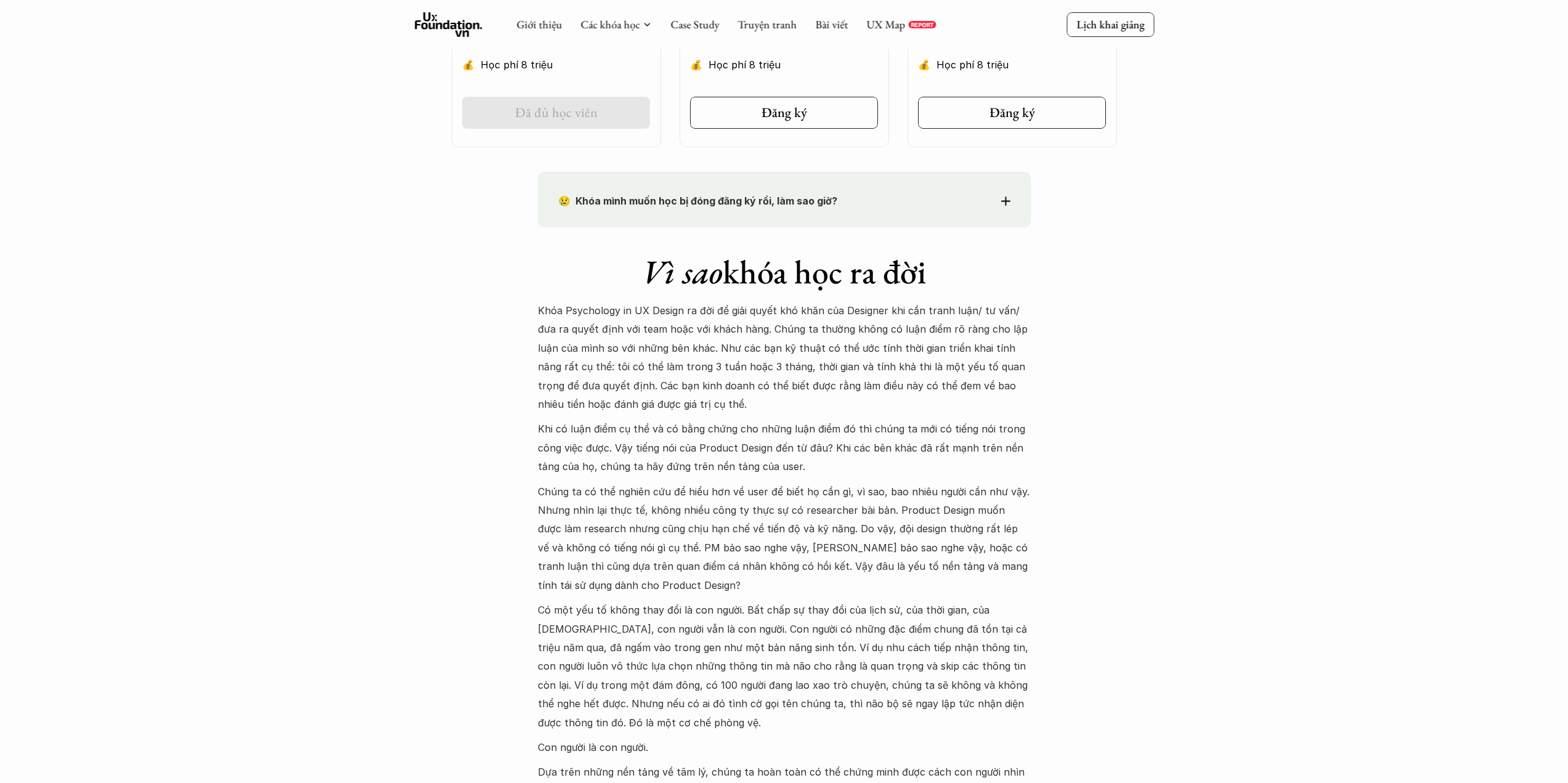
click at [1027, 562] on p "Chúng ta có thể nghiên cứu để hiểu hơn về user để biết họ cần gì, vì sao, bao n…" at bounding box center [784, 538] width 493 height 112
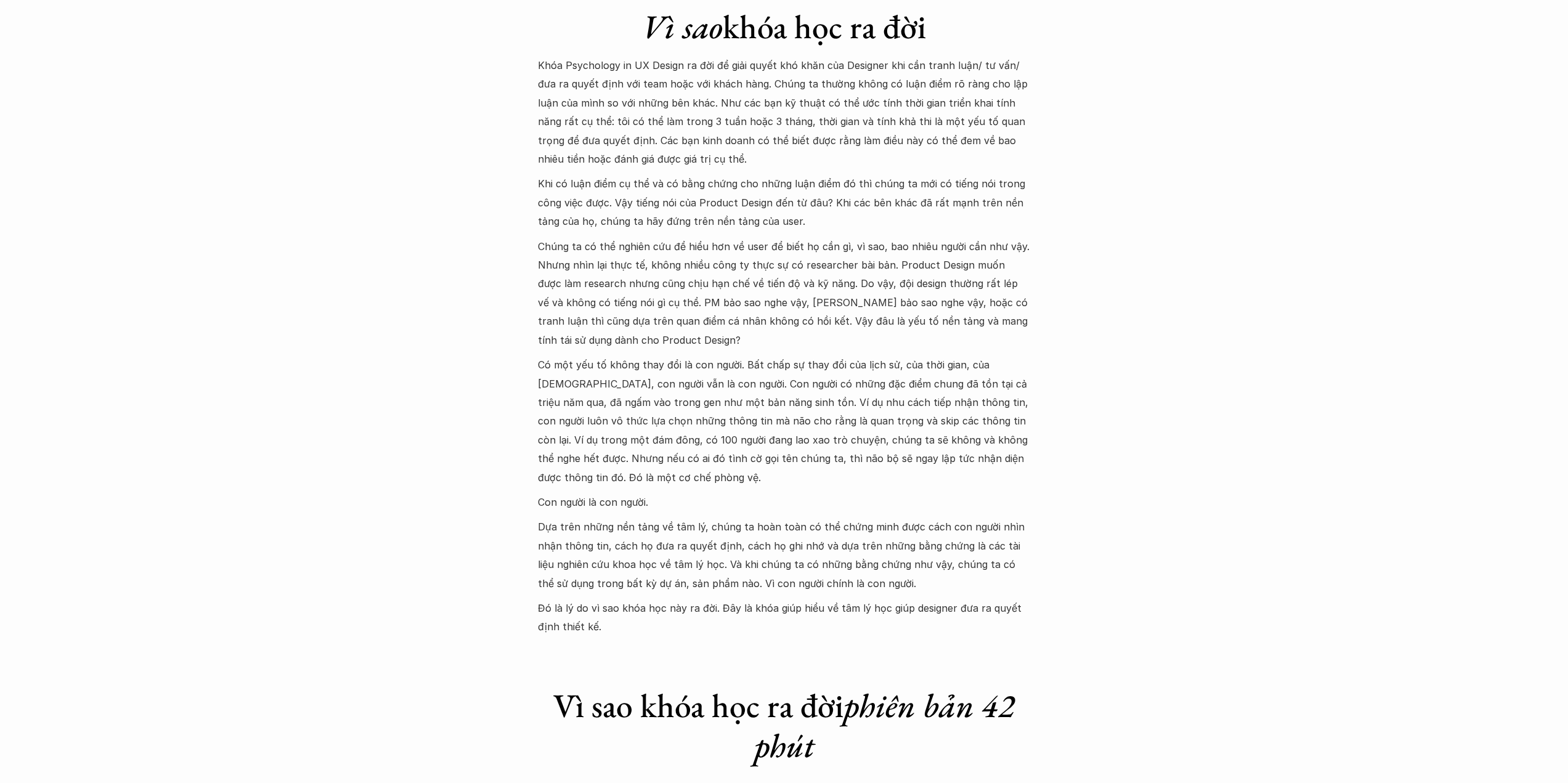
scroll to position [1171, 0]
